Goal: Transaction & Acquisition: Download file/media

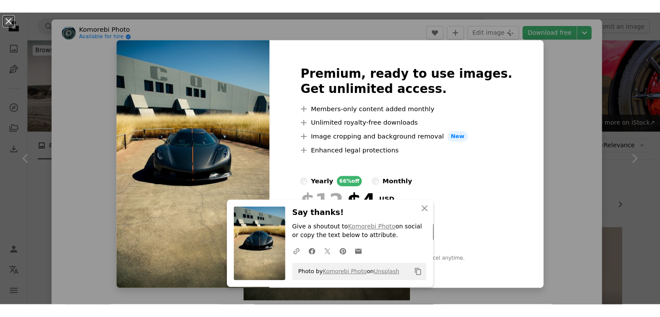
scroll to position [1125, 0]
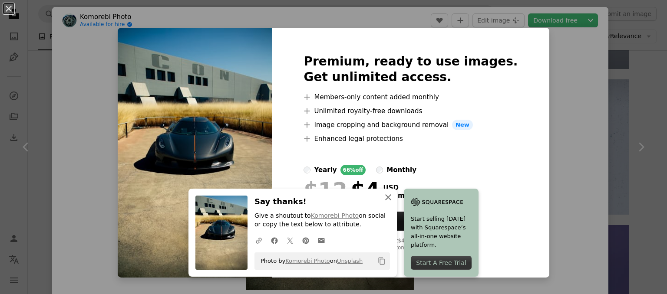
click at [384, 195] on icon "An X shape" at bounding box center [388, 197] width 10 height 10
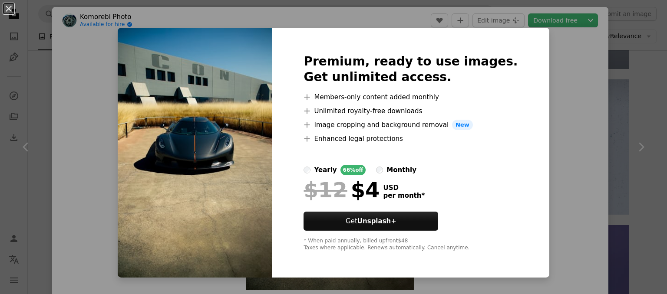
click at [264, 184] on img at bounding box center [195, 153] width 155 height 250
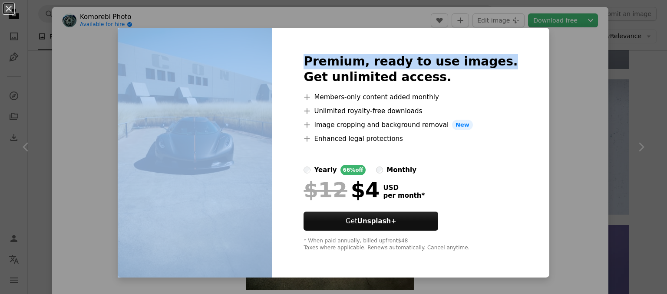
drag, startPoint x: 575, startPoint y: 0, endPoint x: 650, endPoint y: -10, distance: 76.2
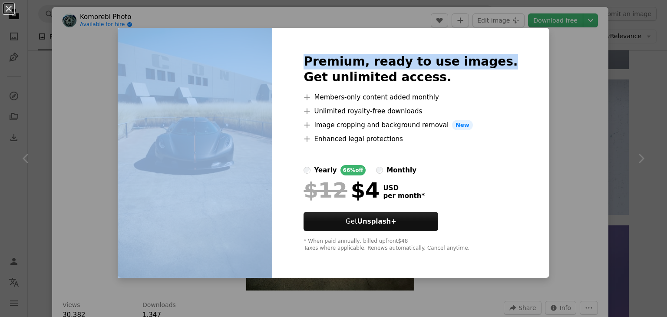
click at [604, 68] on div "An X shape Premium, ready to use images. Get unlimited access. A plus sign Memb…" at bounding box center [333, 158] width 667 height 317
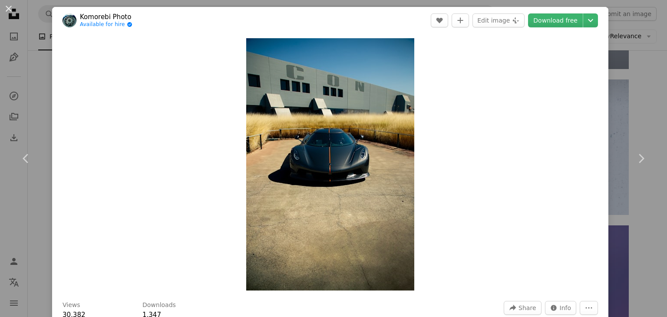
click at [3, 6] on button "An X shape" at bounding box center [8, 8] width 10 height 10
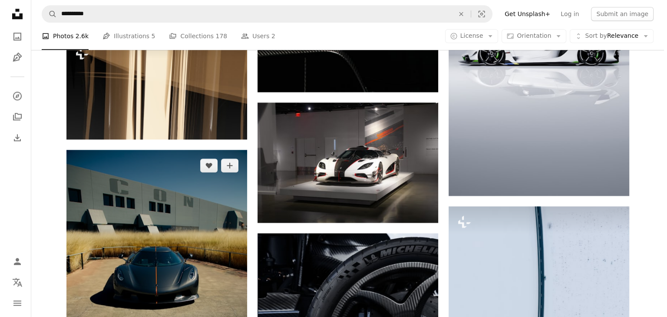
scroll to position [1009, 0]
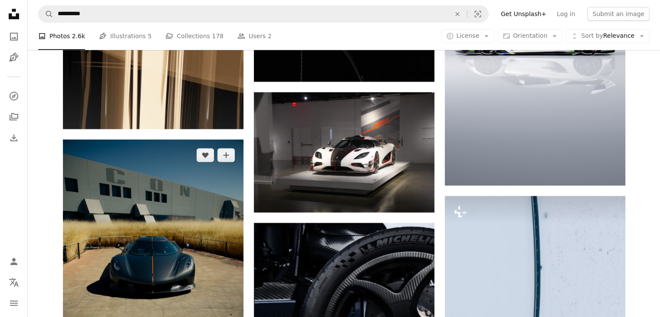
click at [240, 220] on img at bounding box center [153, 274] width 181 height 271
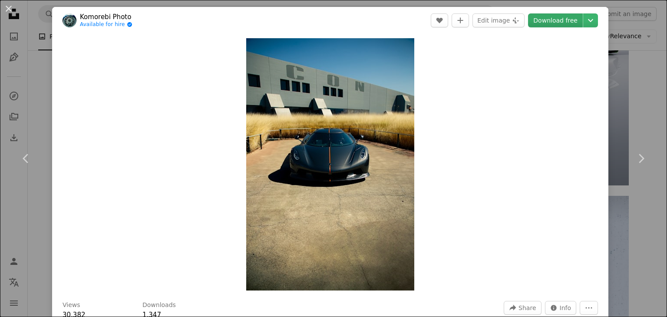
click at [537, 18] on link "Download free" at bounding box center [555, 20] width 55 height 14
